Goal: Find contact information: Find contact information

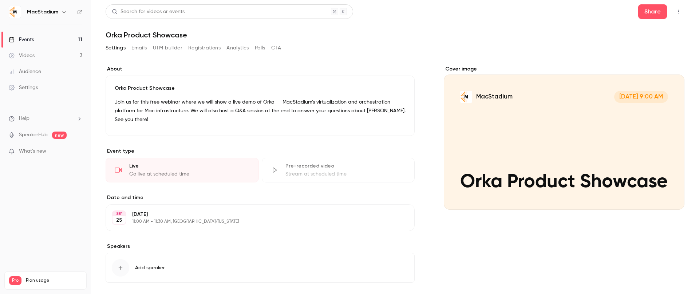
click at [41, 43] on link "Events 11" at bounding box center [45, 40] width 91 height 16
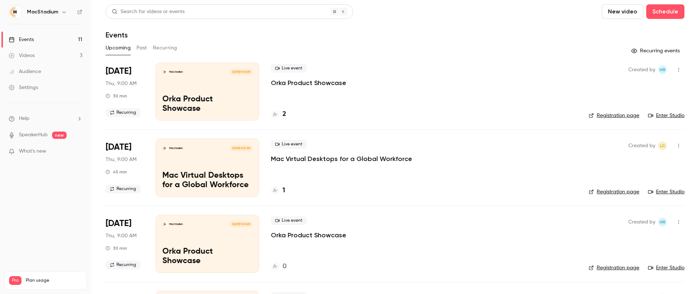
click at [349, 114] on link "Enter Studio" at bounding box center [666, 115] width 36 height 7
click at [273, 114] on icon at bounding box center [275, 114] width 4 height 4
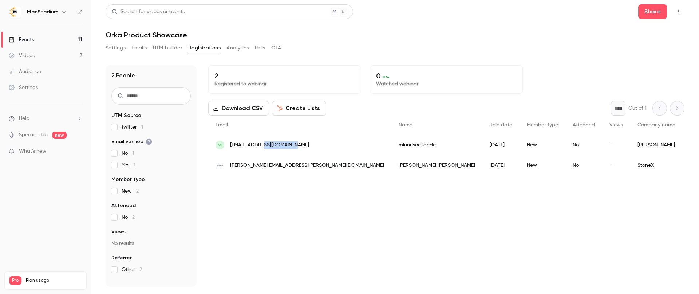
drag, startPoint x: 294, startPoint y: 146, endPoint x: 262, endPoint y: 148, distance: 32.1
click at [262, 125] on div "mi [EMAIL_ADDRESS][DOMAIN_NAME]" at bounding box center [299, 145] width 183 height 20
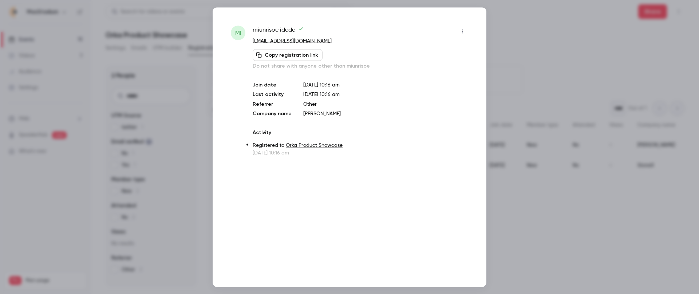
copy span "[DOMAIN_NAME]"
drag, startPoint x: 314, startPoint y: 42, endPoint x: 285, endPoint y: 44, distance: 28.8
click at [285, 44] on p "[EMAIL_ADDRESS][DOMAIN_NAME]" at bounding box center [360, 41] width 215 height 8
copy link "[DOMAIN_NAME]"
click at [349, 33] on div at bounding box center [349, 147] width 699 height 294
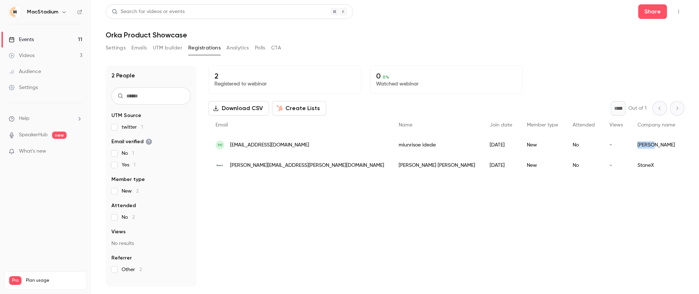
drag, startPoint x: 529, startPoint y: 146, endPoint x: 509, endPoint y: 147, distance: 19.7
click at [349, 125] on div "[PERSON_NAME]" at bounding box center [656, 145] width 52 height 20
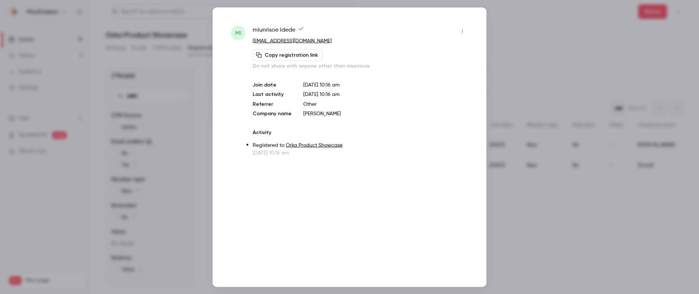
click at [349, 23] on div at bounding box center [349, 147] width 699 height 294
